Goal: Find contact information: Find contact information

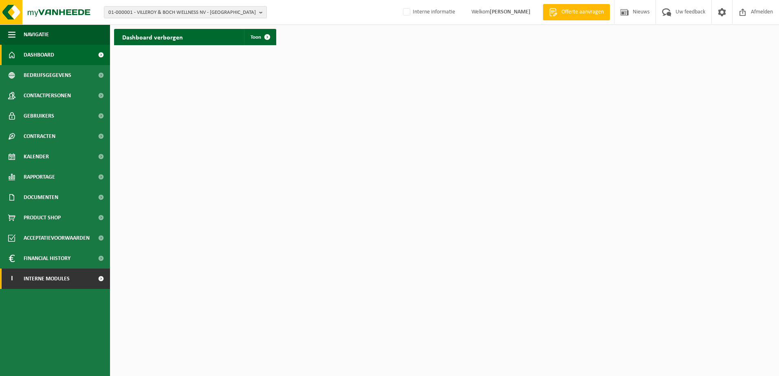
click at [50, 282] on span "Interne modules" at bounding box center [47, 279] width 46 height 20
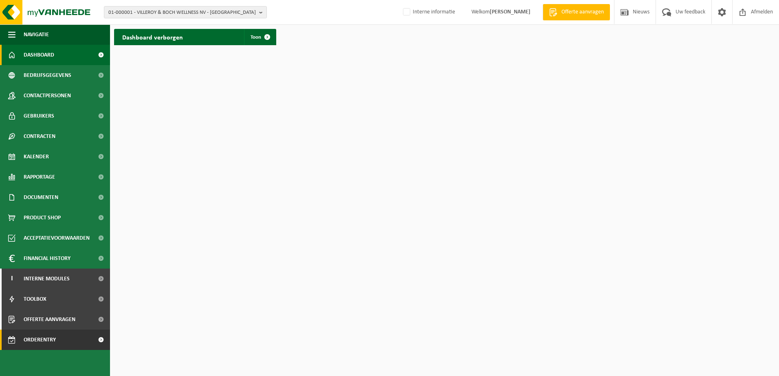
drag, startPoint x: 53, startPoint y: 342, endPoint x: 67, endPoint y: 342, distance: 14.7
click at [53, 342] on span "Orderentry Goedkeuring" at bounding box center [58, 340] width 68 height 20
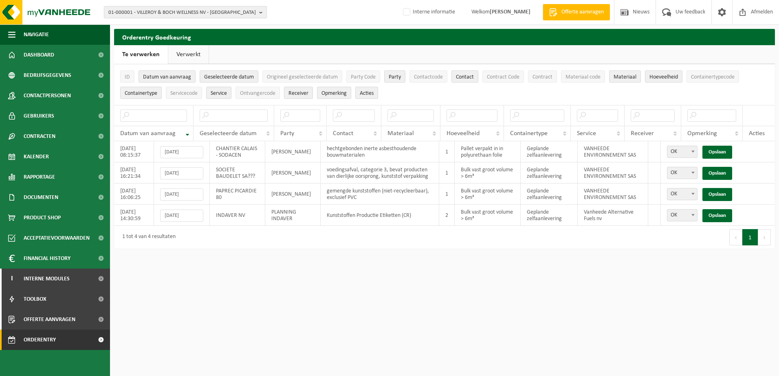
click at [260, 11] on b "button" at bounding box center [262, 12] width 7 height 11
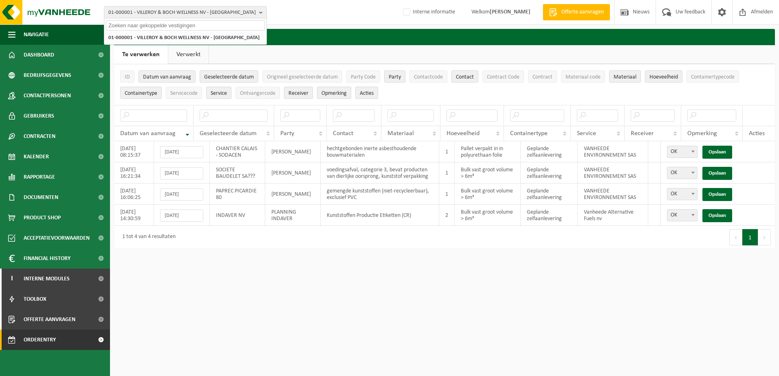
click at [154, 26] on input "text" at bounding box center [185, 25] width 159 height 10
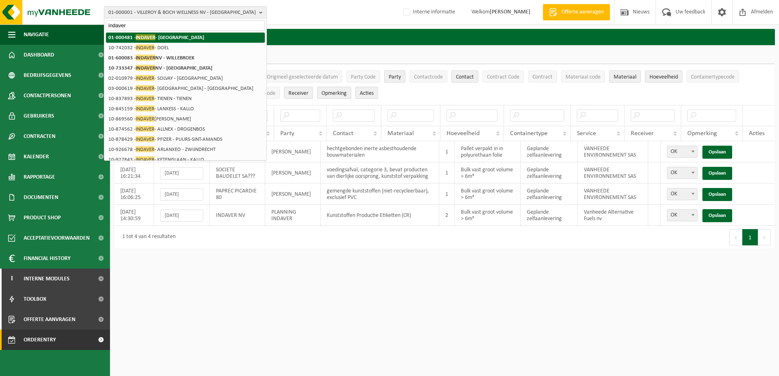
type input "indaver"
click at [150, 36] on span "INDAVER" at bounding box center [146, 37] width 20 height 6
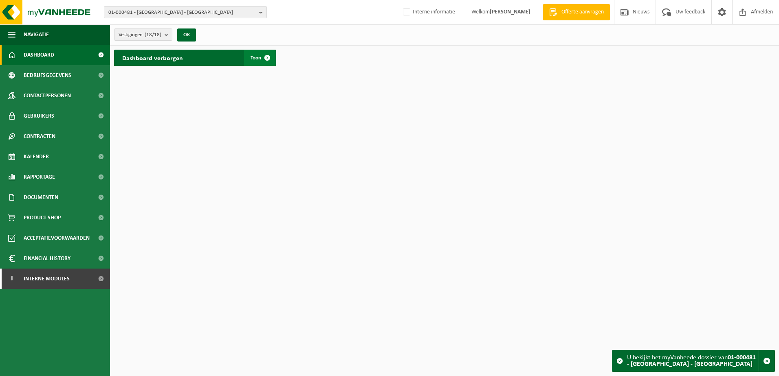
click at [255, 58] on span "Toon" at bounding box center [256, 57] width 11 height 5
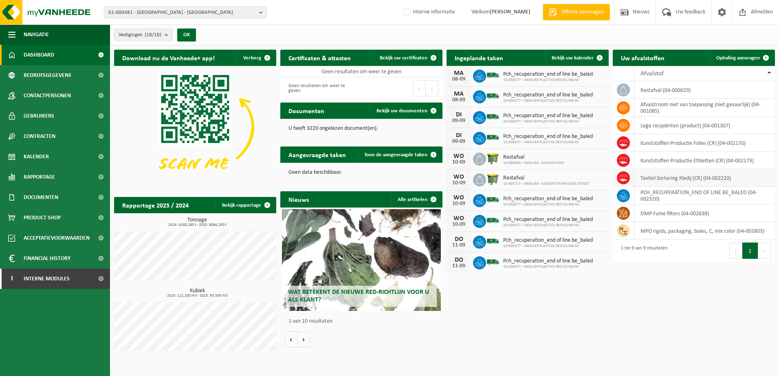
click at [627, 177] on icon at bounding box center [623, 178] width 8 height 8
click at [662, 179] on td "Textiel Sortering Kledij (CR) (04-002220)" at bounding box center [704, 178] width 141 height 18
click at [480, 76] on icon at bounding box center [479, 76] width 8 height 8
click at [519, 76] on span "Pch_recuperation_end of line be_baled" at bounding box center [548, 74] width 90 height 7
click at [460, 75] on div "MA 08-09" at bounding box center [459, 76] width 24 height 20
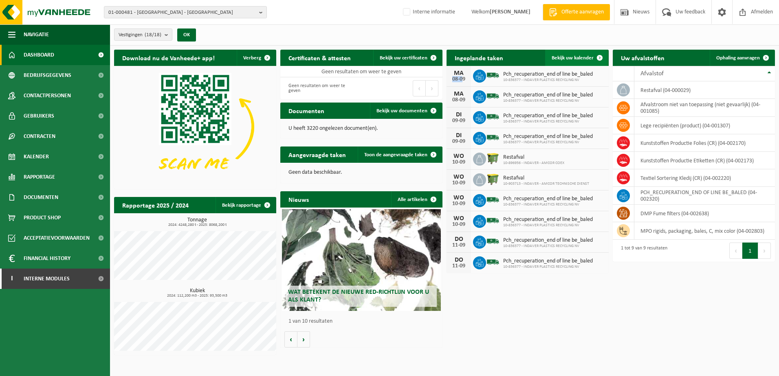
drag, startPoint x: 460, startPoint y: 75, endPoint x: 563, endPoint y: 59, distance: 104.4
click at [563, 59] on span "Bekijk uw kalender" at bounding box center [573, 57] width 42 height 5
click at [563, 58] on span "Bekijk uw kalender" at bounding box center [573, 57] width 42 height 5
click at [565, 58] on span "Bekijk uw kalender" at bounding box center [573, 57] width 42 height 5
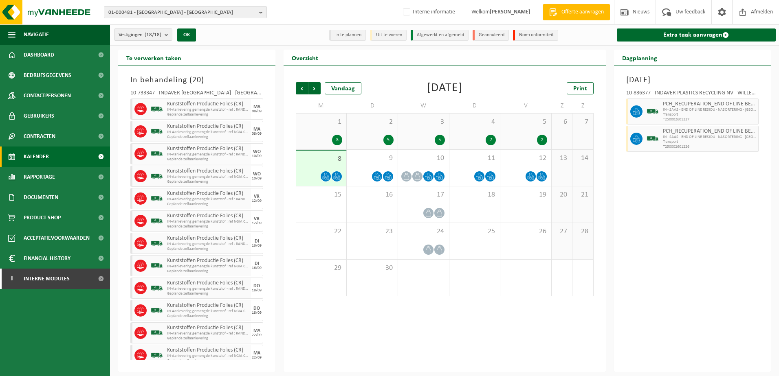
click at [213, 112] on span "Geplande zelfaanlevering" at bounding box center [208, 114] width 82 height 5
click at [326, 177] on icon at bounding box center [325, 176] width 7 height 7
drag, startPoint x: 326, startPoint y: 177, endPoint x: 708, endPoint y: 214, distance: 384.4
click at [708, 214] on div "Maandag 8 september 2025 10-836377 - INDAVER PLASTICS RECYCLING NV - WILLEBROEK…" at bounding box center [692, 219] width 157 height 306
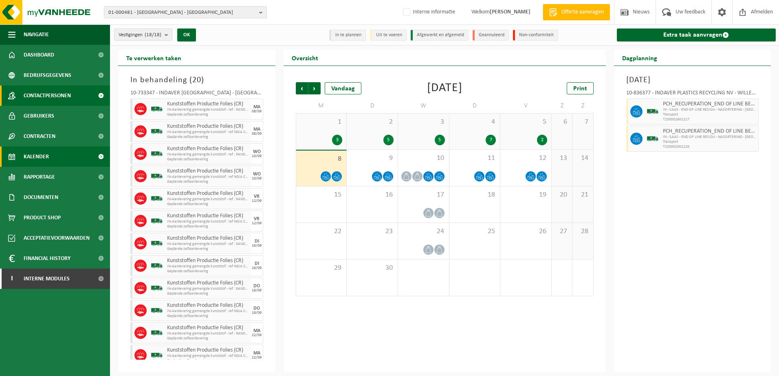
click at [66, 94] on span "Contactpersonen" at bounding box center [47, 96] width 47 height 20
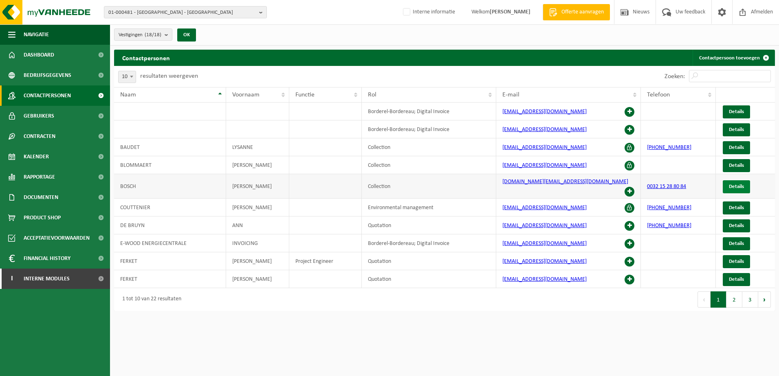
click at [737, 184] on span "Details" at bounding box center [736, 186] width 15 height 5
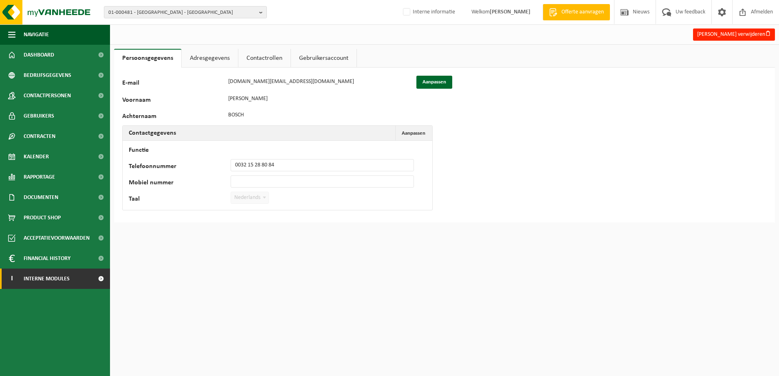
click at [51, 280] on span "Interne modules" at bounding box center [47, 279] width 46 height 20
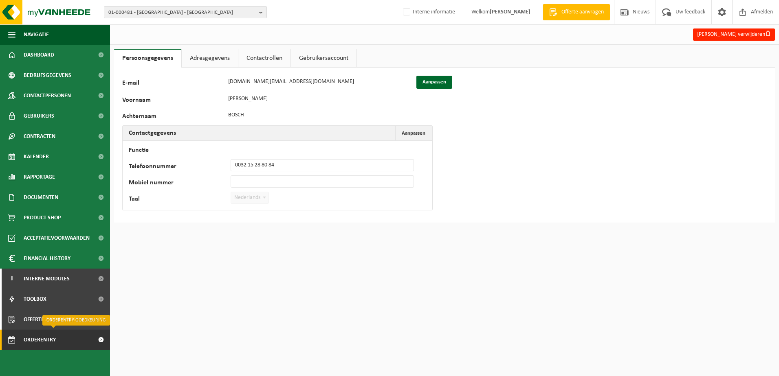
click at [48, 342] on span "Orderentry Goedkeuring" at bounding box center [58, 340] width 68 height 20
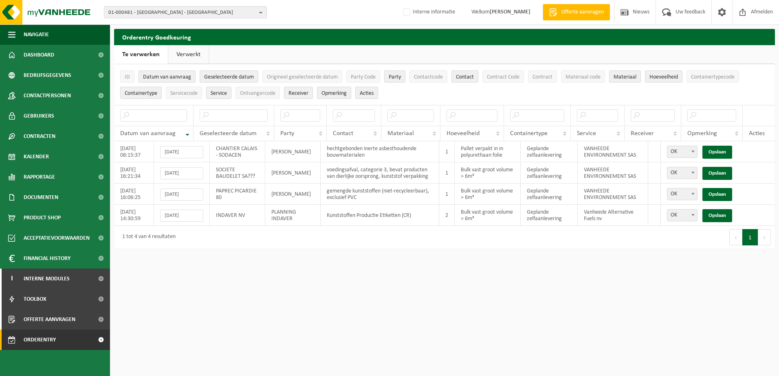
click at [189, 55] on link "Verwerkt" at bounding box center [188, 54] width 40 height 19
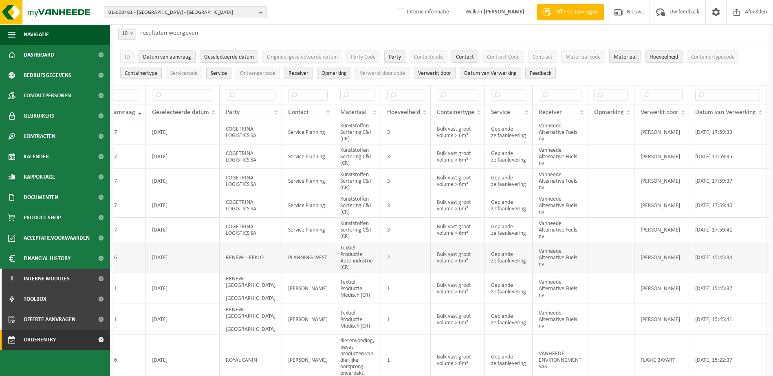
scroll to position [41, 0]
click at [427, 60] on span "Contactcode" at bounding box center [428, 58] width 29 height 6
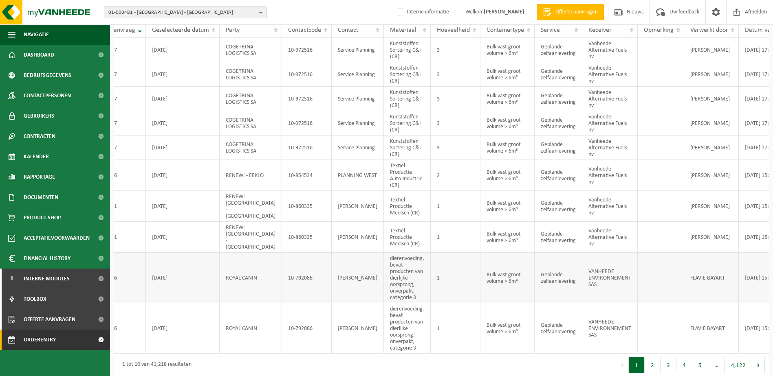
scroll to position [125, 0]
click at [654, 360] on button "2" at bounding box center [653, 364] width 16 height 16
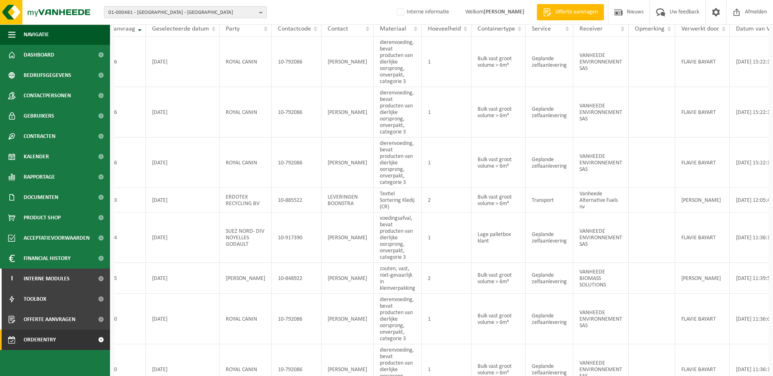
scroll to position [281, 0]
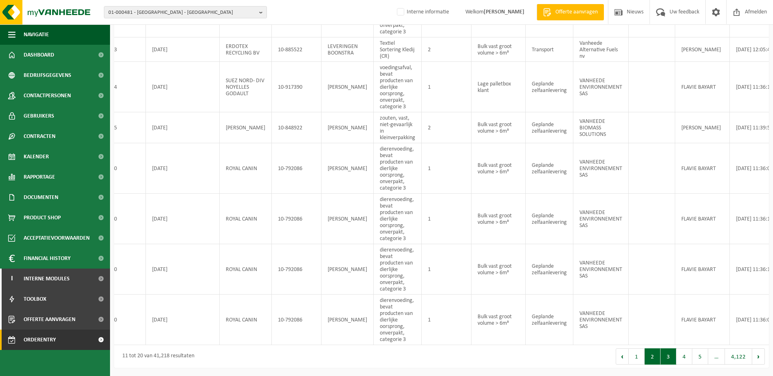
click at [668, 359] on button "3" at bounding box center [668, 357] width 16 height 16
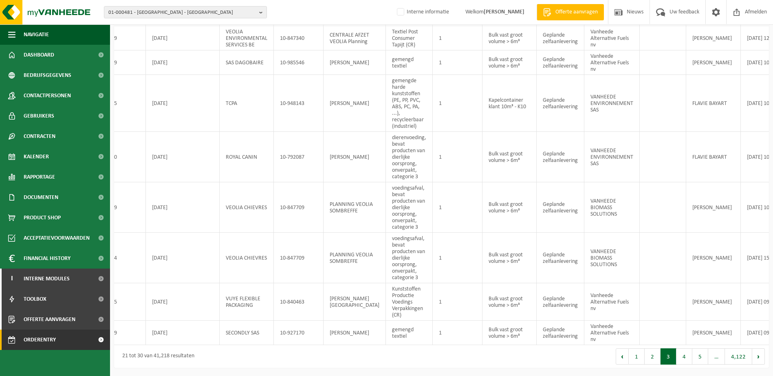
scroll to position [249, 0]
click at [685, 359] on button "4" at bounding box center [684, 357] width 16 height 16
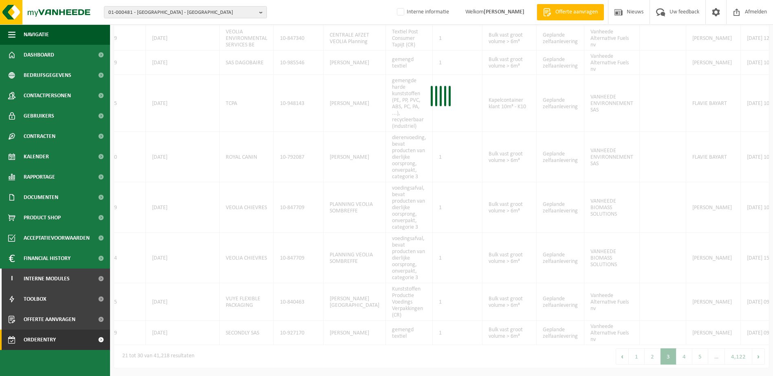
scroll to position [73, 0]
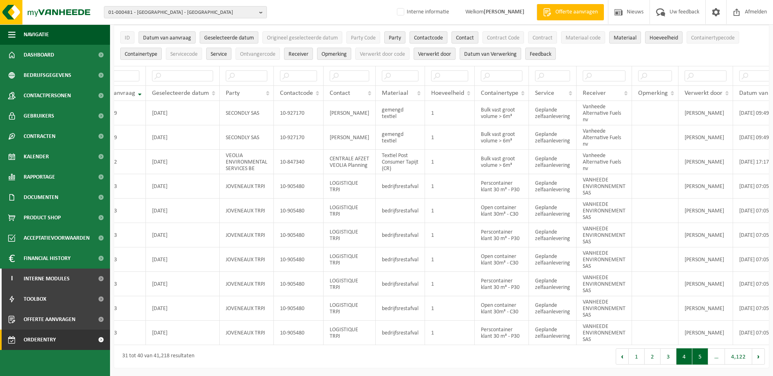
click at [699, 358] on button "5" at bounding box center [700, 357] width 16 height 16
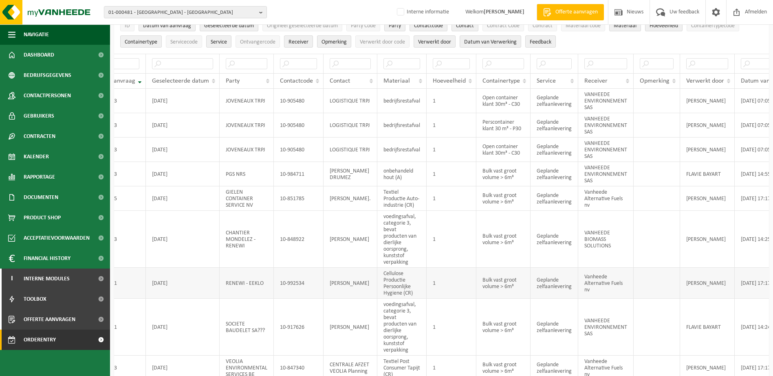
scroll to position [157, 0]
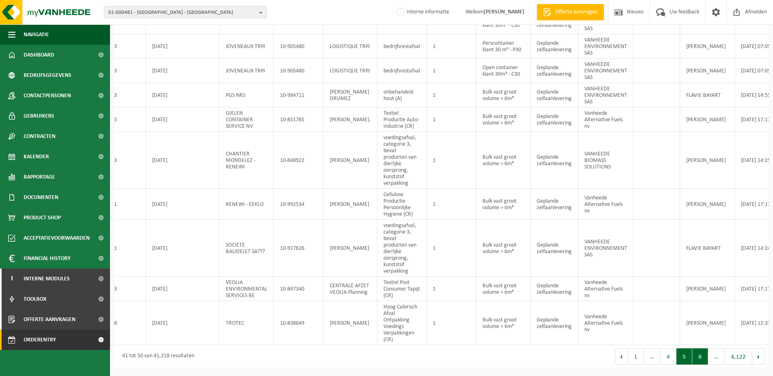
click at [702, 359] on button "6" at bounding box center [700, 357] width 16 height 16
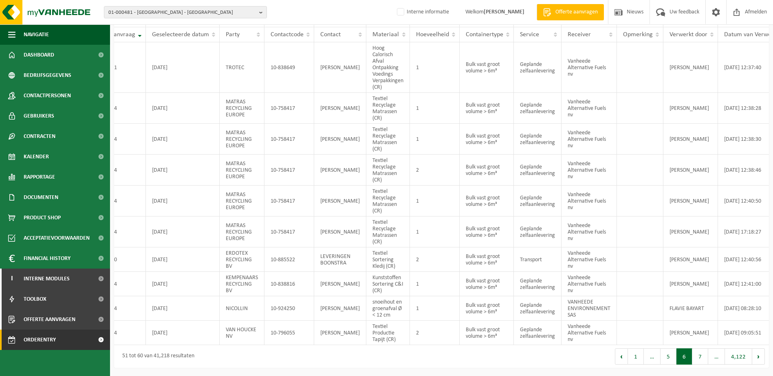
scroll to position [125, 0]
click at [701, 358] on button "7" at bounding box center [700, 357] width 16 height 16
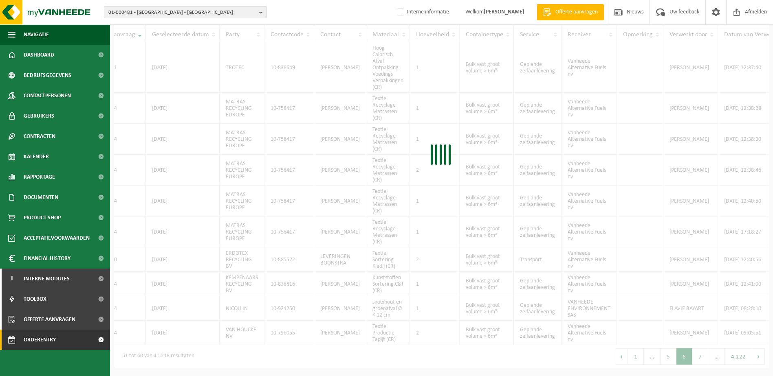
scroll to position [164, 0]
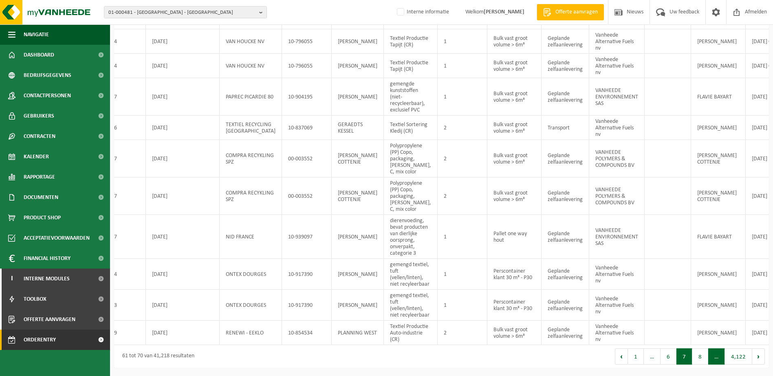
click at [713, 356] on span "…" at bounding box center [716, 357] width 17 height 16
click at [702, 361] on button "8" at bounding box center [700, 357] width 16 height 16
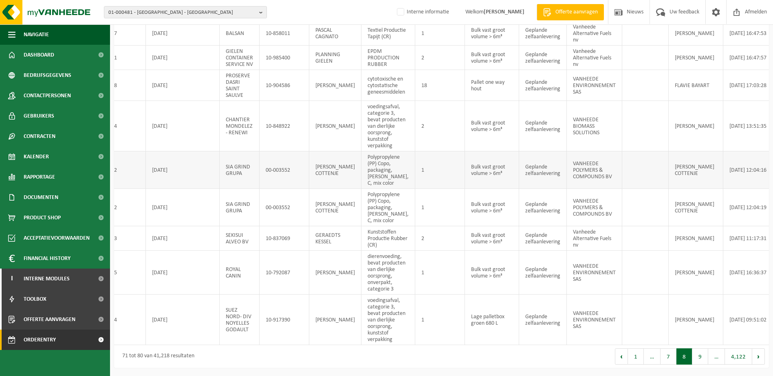
scroll to position [177, 0]
click at [702, 358] on button "9" at bounding box center [700, 357] width 16 height 16
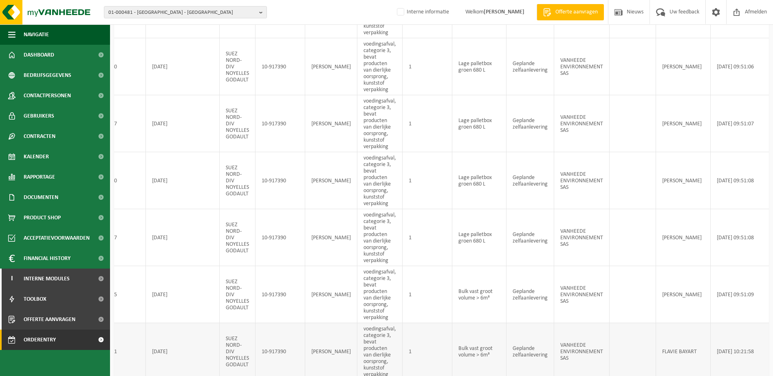
scroll to position [392, 0]
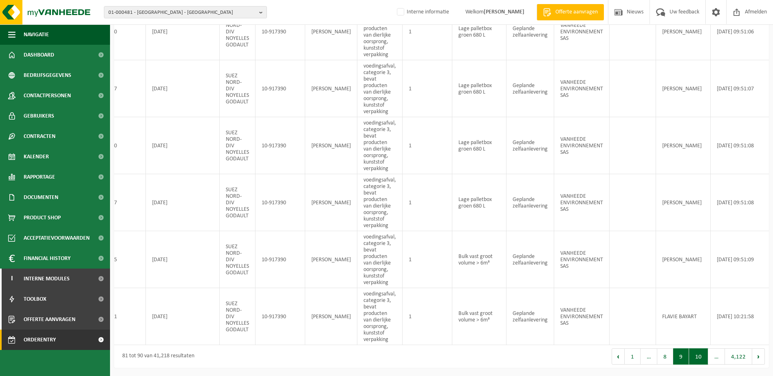
click at [697, 358] on button "10" at bounding box center [698, 357] width 19 height 16
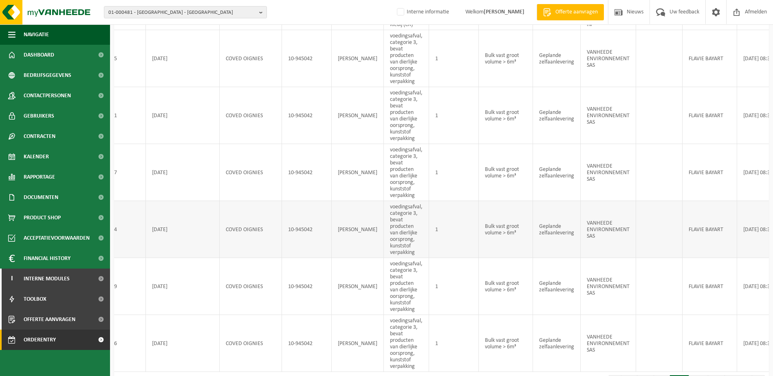
scroll to position [327, 0]
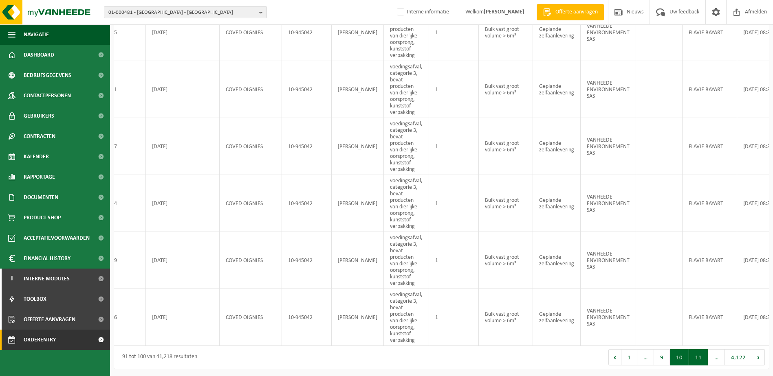
click at [701, 359] on button "11" at bounding box center [698, 358] width 19 height 16
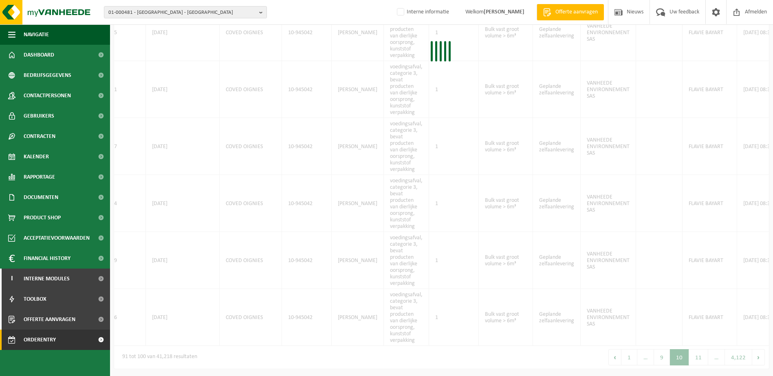
scroll to position [392, 0]
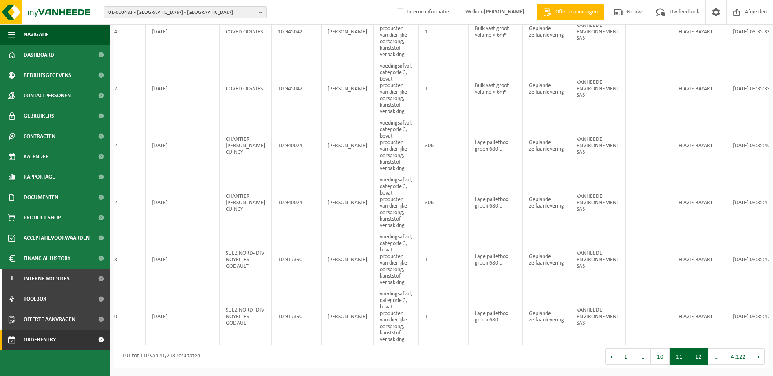
click at [698, 357] on button "12" at bounding box center [698, 357] width 19 height 16
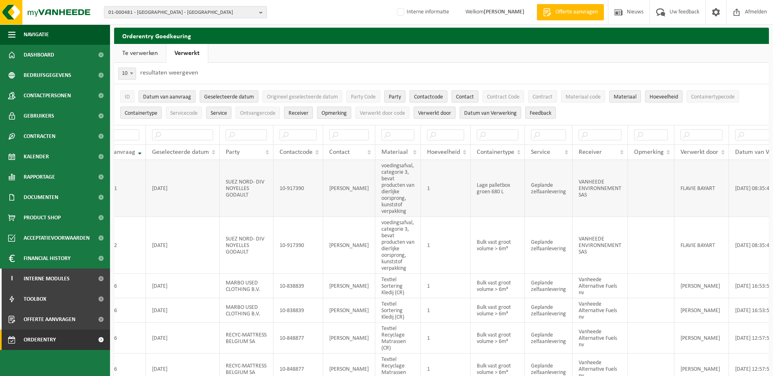
scroll to position [0, 0]
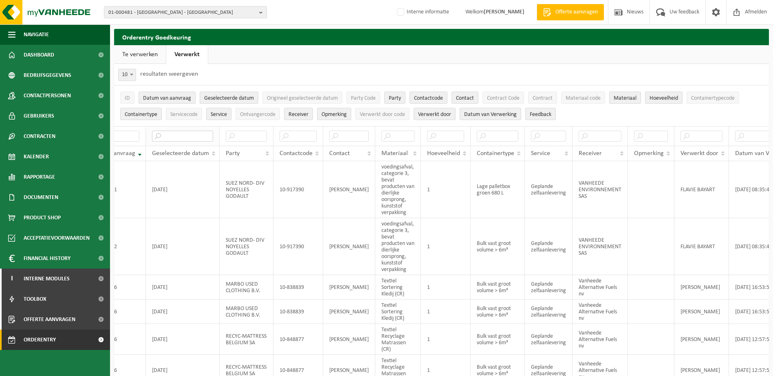
click at [163, 136] on input "text" at bounding box center [182, 136] width 61 height 11
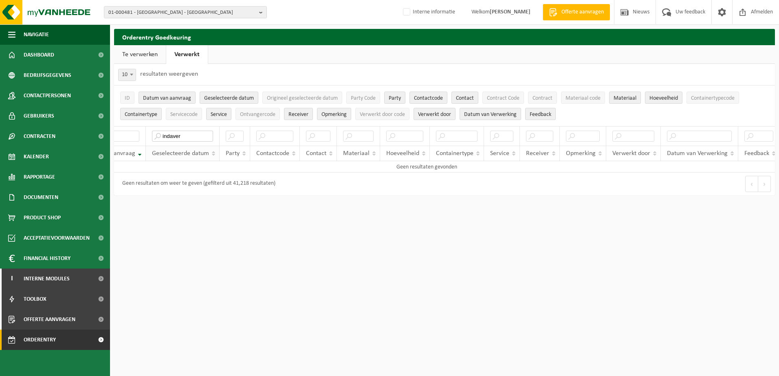
type input "indaver"
click at [210, 153] on th "Geselecteerde datum" at bounding box center [183, 153] width 74 height 15
click at [187, 131] on input "indaver" at bounding box center [182, 136] width 61 height 11
drag, startPoint x: 188, startPoint y: 136, endPoint x: 132, endPoint y: 136, distance: 55.8
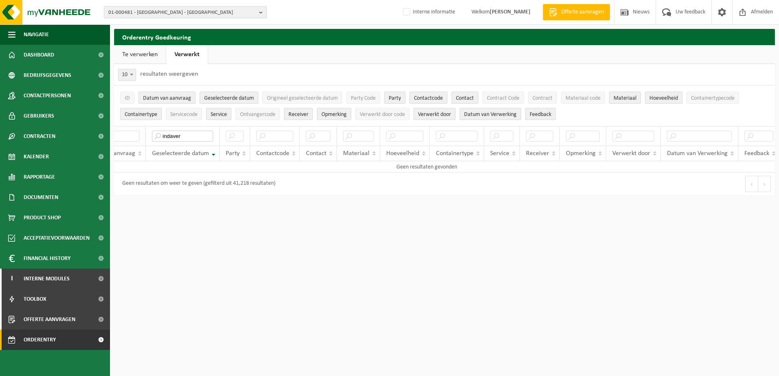
click at [132, 136] on tr "indaver" at bounding box center [427, 136] width 706 height 20
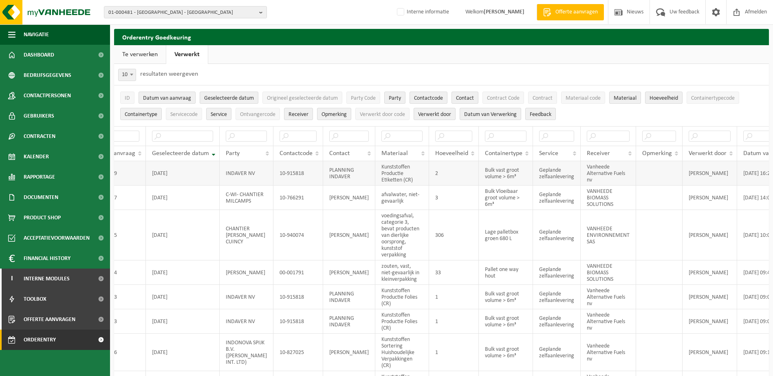
click at [323, 174] on td "PLANNING INDAVER" at bounding box center [349, 173] width 52 height 24
click at [61, 97] on span "Contactpersonen" at bounding box center [47, 96] width 47 height 20
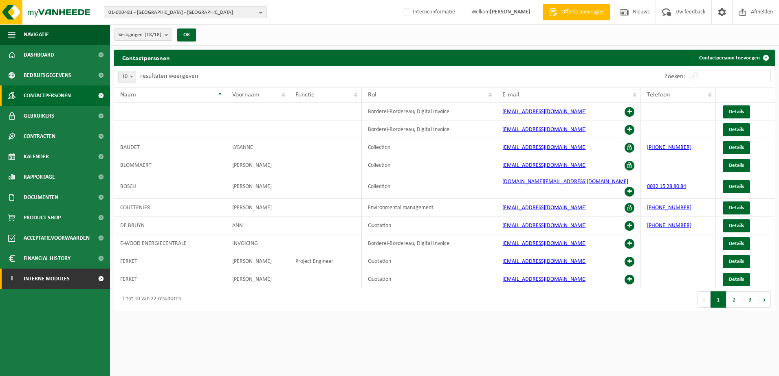
click at [57, 279] on span "Interne modules" at bounding box center [47, 279] width 46 height 20
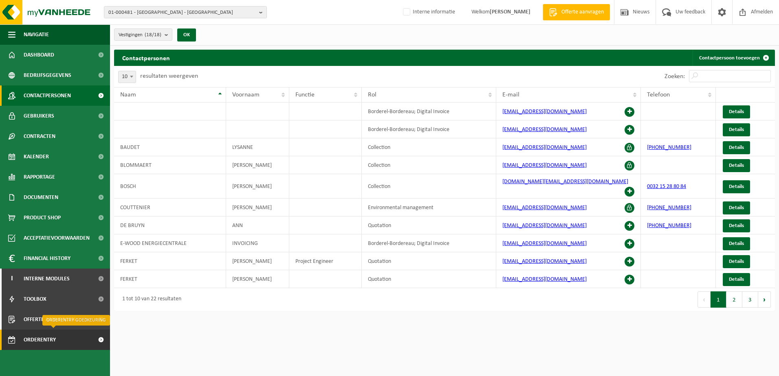
click at [54, 340] on span "Orderentry Goedkeuring" at bounding box center [58, 340] width 68 height 20
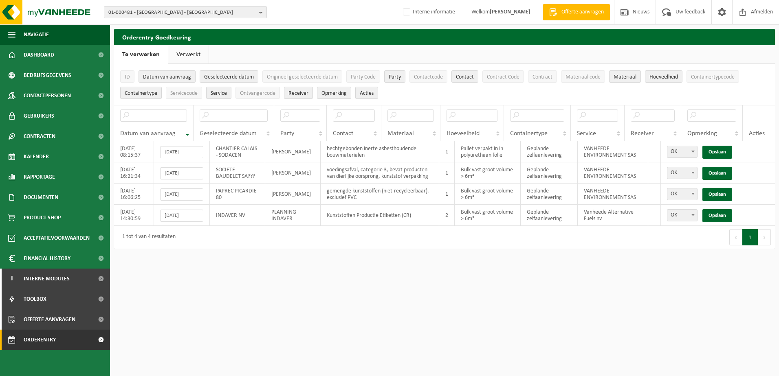
click at [182, 51] on link "Verwerkt" at bounding box center [188, 54] width 40 height 19
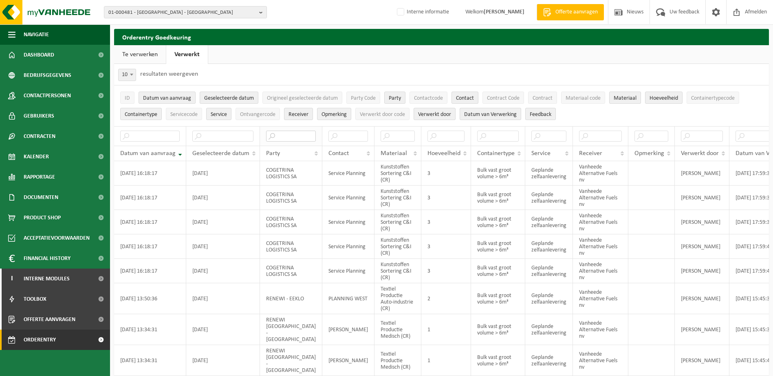
click at [283, 139] on input "text" at bounding box center [291, 136] width 50 height 11
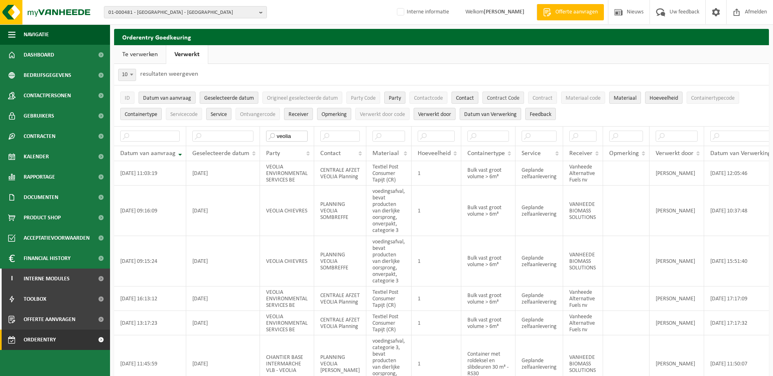
type input "veolia"
click at [506, 99] on span "Contract Code" at bounding box center [503, 98] width 33 height 6
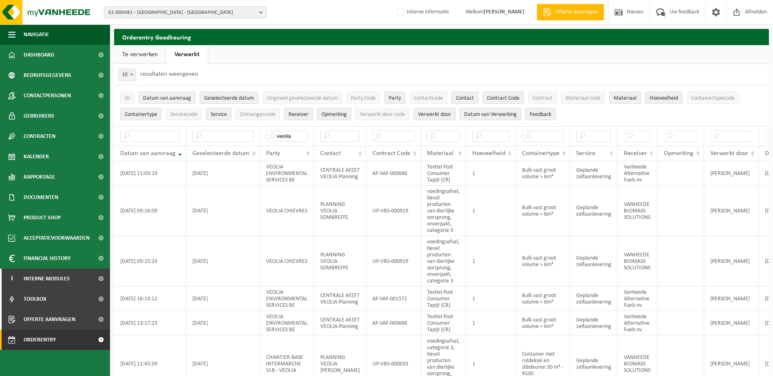
click at [506, 100] on span "Contract Code" at bounding box center [503, 98] width 33 height 6
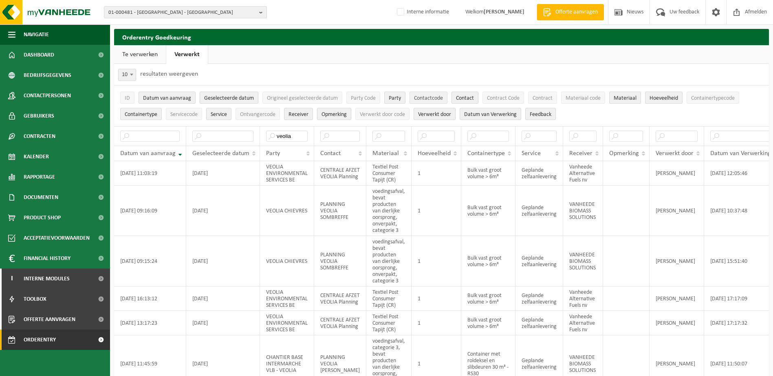
click at [433, 99] on span "Contactcode" at bounding box center [428, 98] width 29 height 6
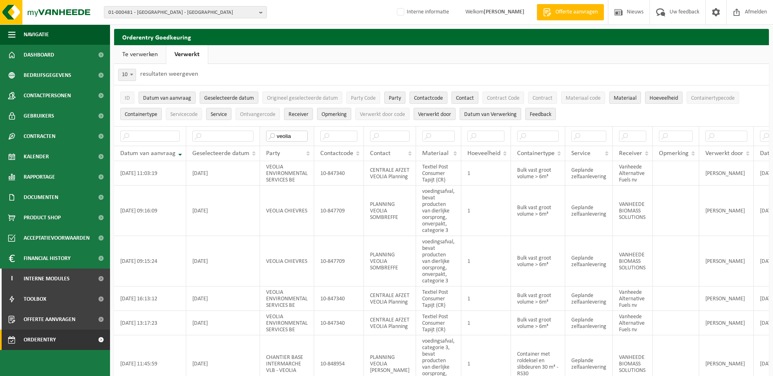
click at [289, 138] on input "veolia" at bounding box center [287, 136] width 42 height 11
drag, startPoint x: 292, startPoint y: 136, endPoint x: 268, endPoint y: 136, distance: 23.6
click at [268, 136] on input "veolia" at bounding box center [287, 136] width 42 height 11
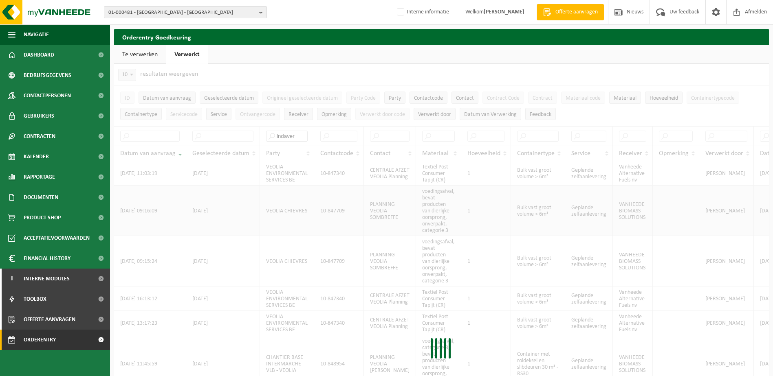
type input "indaver"
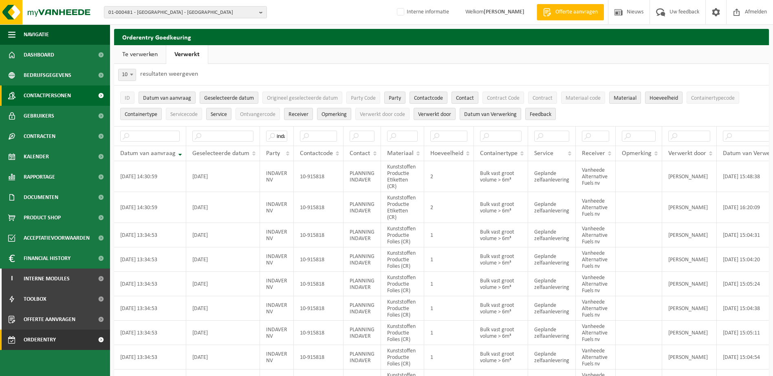
click at [77, 95] on link "Contactpersonen" at bounding box center [55, 96] width 110 height 20
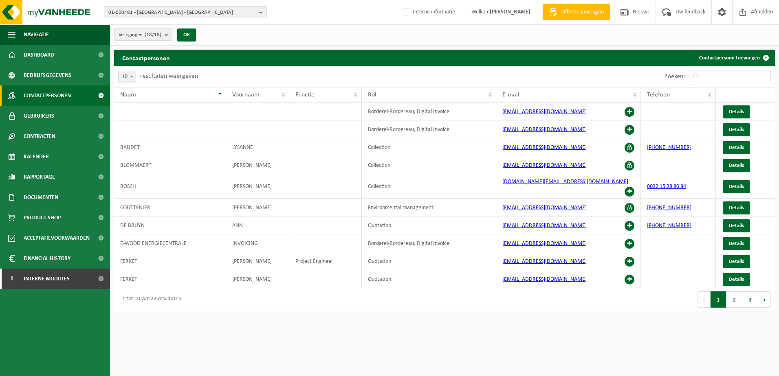
click at [261, 12] on b "button" at bounding box center [262, 12] width 7 height 11
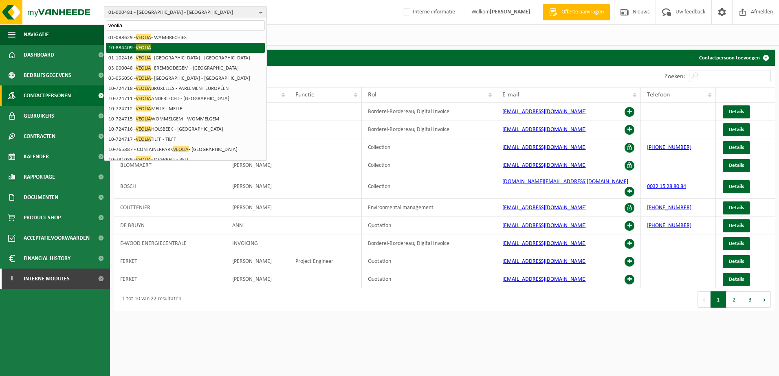
type input "veolia"
click at [145, 47] on span "VEOLIA" at bounding box center [143, 47] width 15 height 6
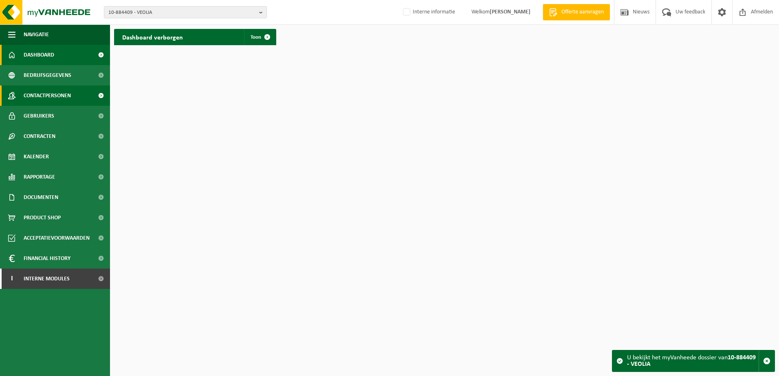
click at [47, 97] on span "Contactpersonen" at bounding box center [47, 96] width 47 height 20
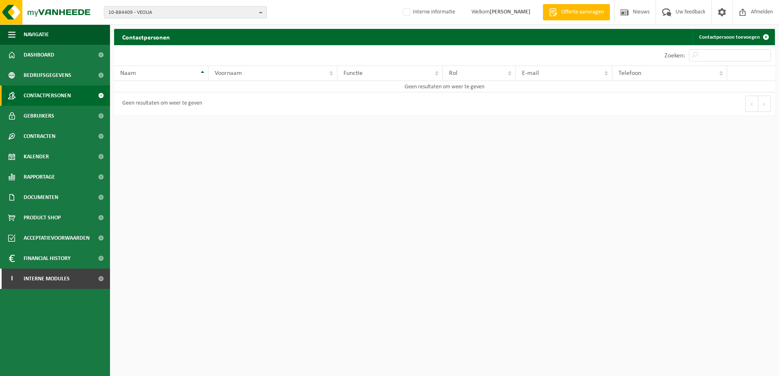
click at [261, 12] on b "button" at bounding box center [262, 12] width 7 height 11
click at [164, 40] on li "10-884409 - VEOLIA" at bounding box center [185, 38] width 159 height 10
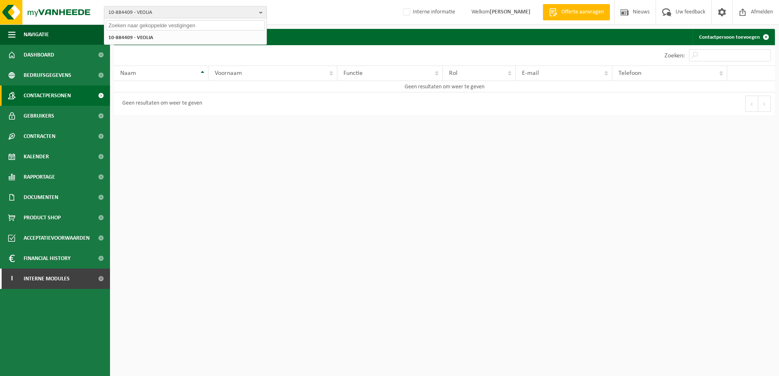
click at [259, 11] on button "10-884409 - VEOLIA" at bounding box center [185, 12] width 163 height 12
